Goal: Transaction & Acquisition: Purchase product/service

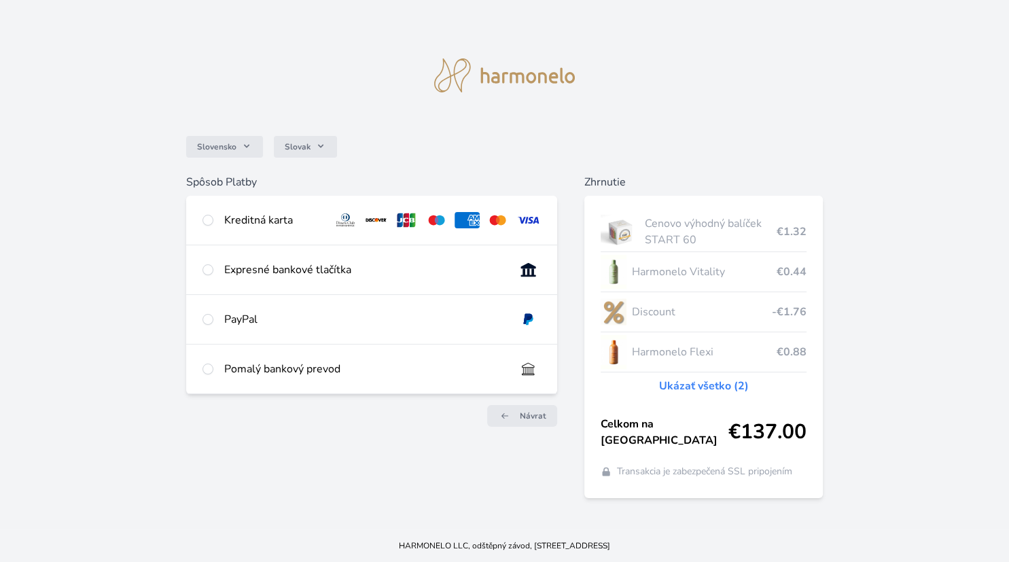
click at [284, 221] on div "Kreditná karta" at bounding box center [273, 220] width 98 height 16
radio input "true"
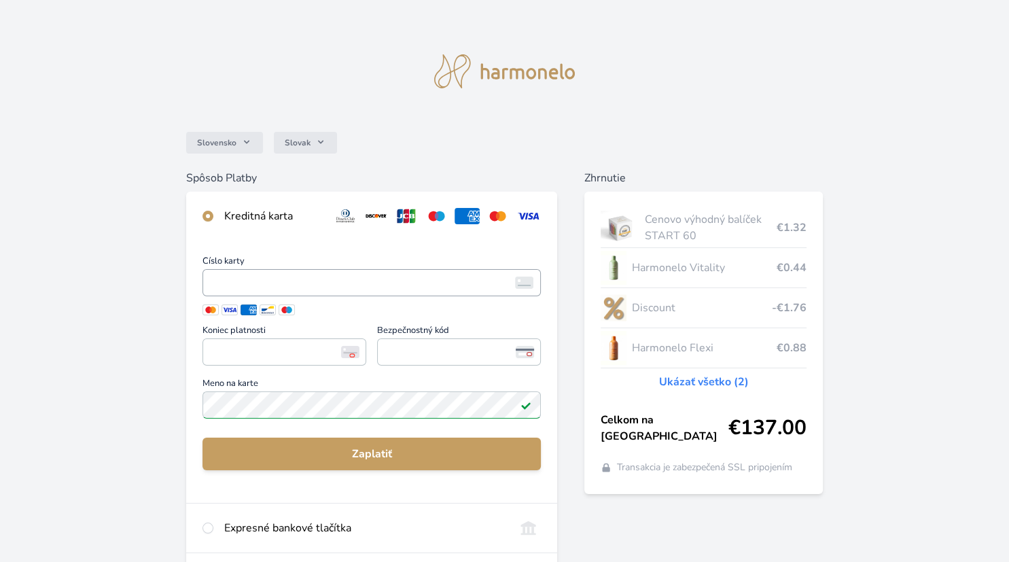
click at [375, 270] on span "<p>Your browser does not support iframes.</p>" at bounding box center [371, 282] width 338 height 27
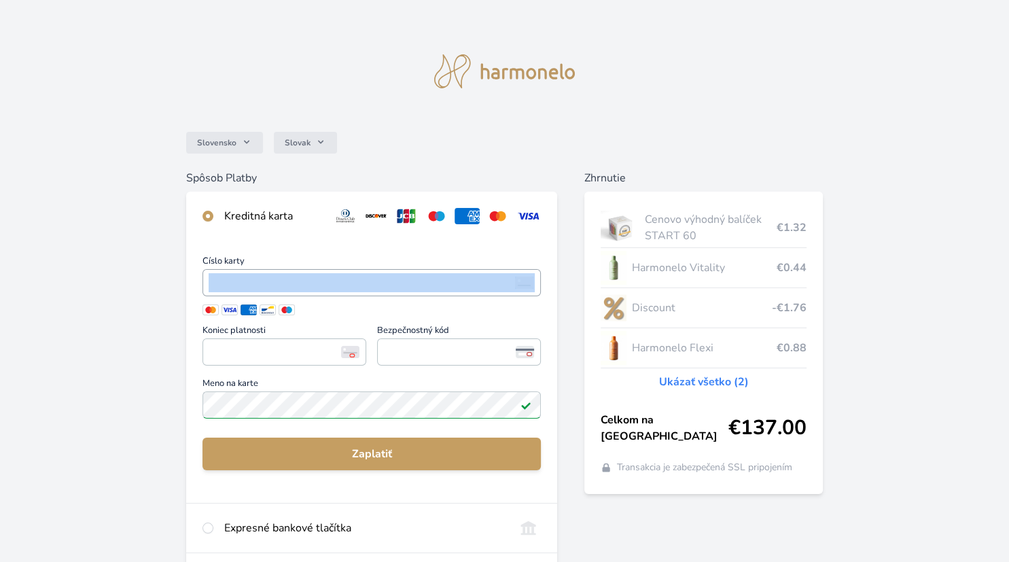
click at [375, 270] on span "<p>Your browser does not support iframes.</p>" at bounding box center [371, 282] width 338 height 27
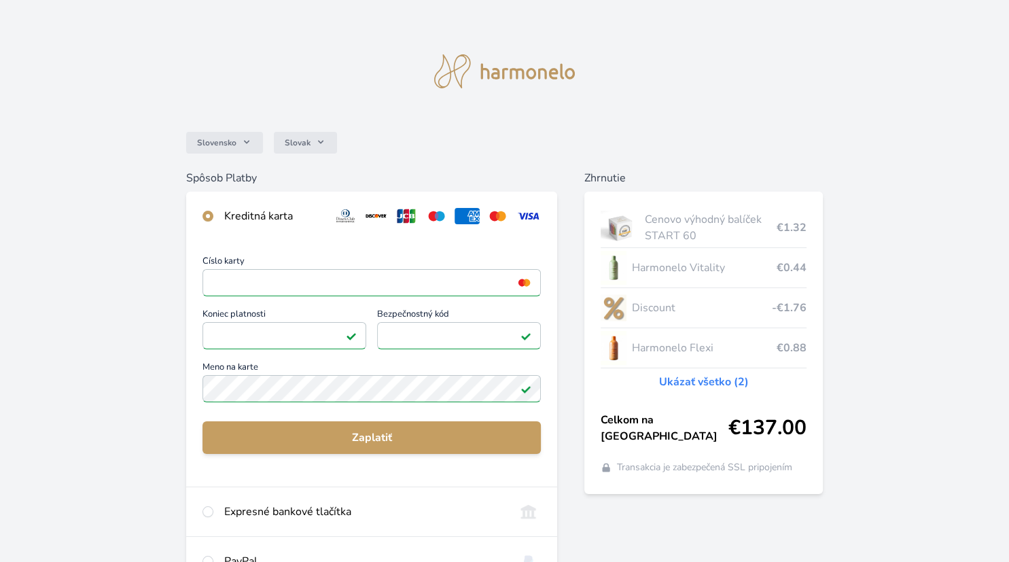
click at [239, 420] on div "Číslo karty <p>Your browser does not support iframes.</p> Koniec platnosti <p>Y…" at bounding box center [371, 363] width 371 height 246
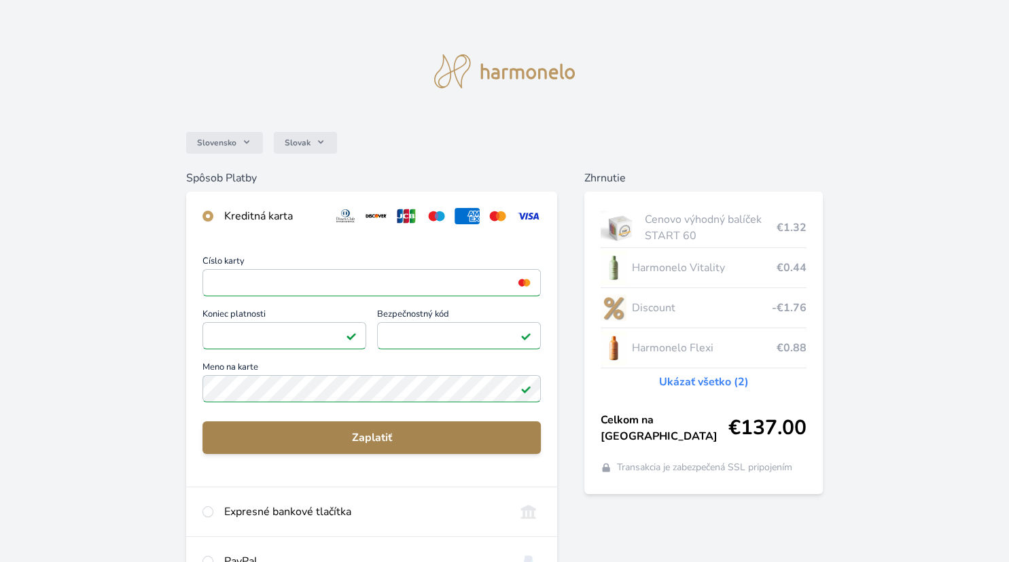
click at [244, 431] on span "Zaplatiť" at bounding box center [371, 437] width 317 height 16
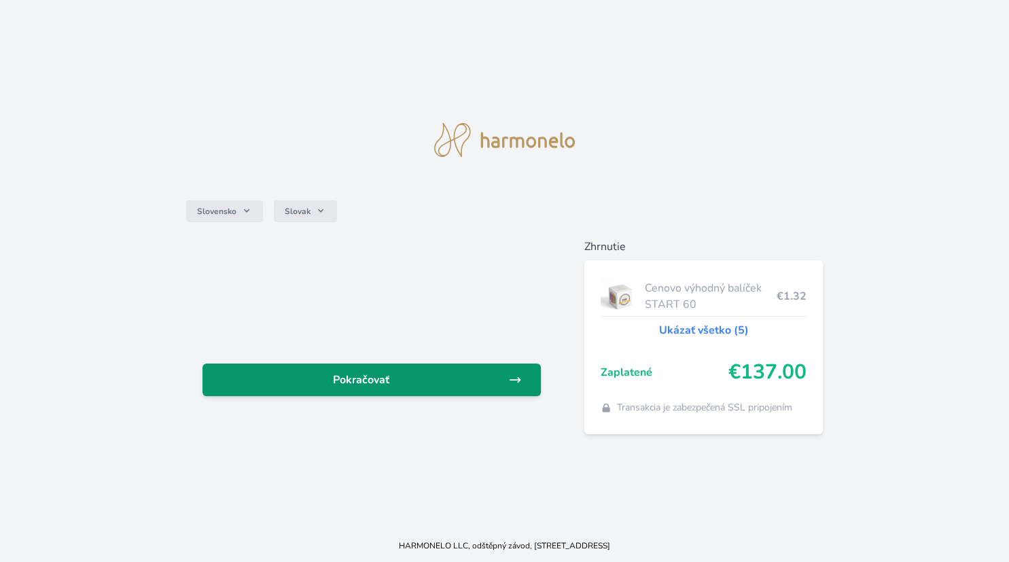
click at [480, 374] on span "Pokračovať" at bounding box center [360, 380] width 295 height 16
